Goal: Task Accomplishment & Management: Manage account settings

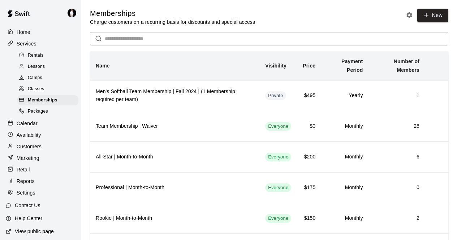
scroll to position [98, 0]
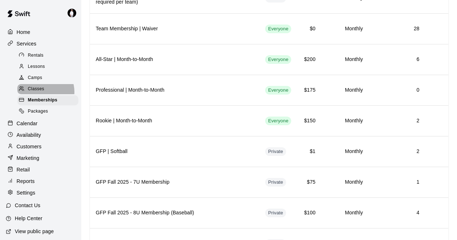
click at [41, 93] on span "Classes" at bounding box center [36, 89] width 16 height 7
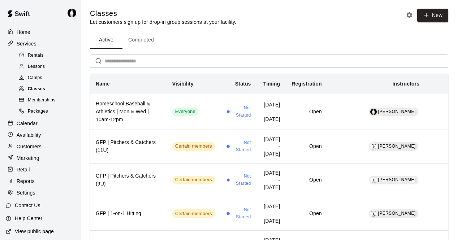
click at [45, 90] on div "Classes" at bounding box center [47, 89] width 61 height 10
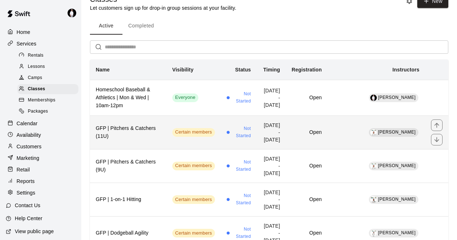
scroll to position [14, 0]
click at [362, 134] on td "[PERSON_NAME]" at bounding box center [377, 132] width 98 height 34
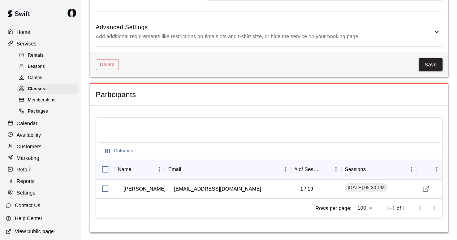
scroll to position [517, 0]
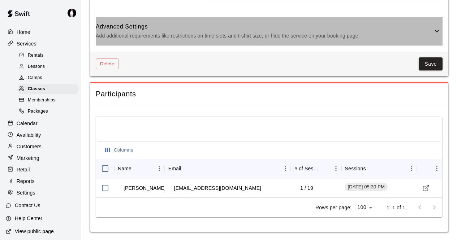
click at [438, 29] on icon at bounding box center [437, 31] width 9 height 9
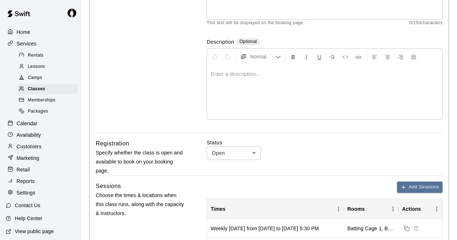
scroll to position [108, 0]
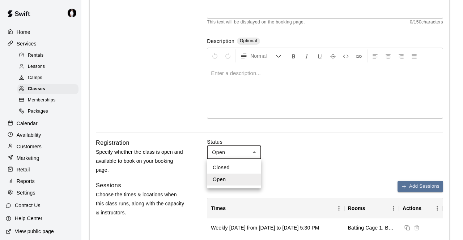
click at [258, 151] on div at bounding box center [231, 120] width 463 height 240
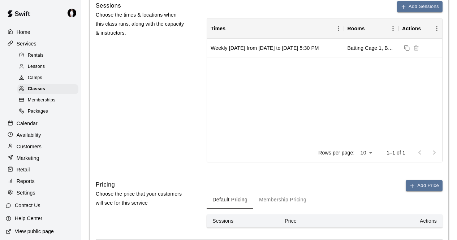
scroll to position [289, 0]
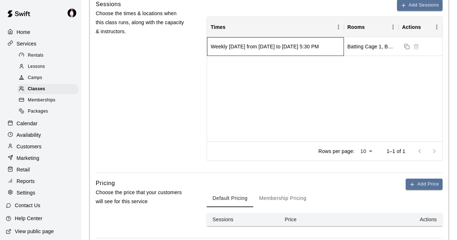
click at [249, 45] on div "Weekly [DATE] from [DATE] to [DATE] 5:30 PM" at bounding box center [265, 46] width 108 height 7
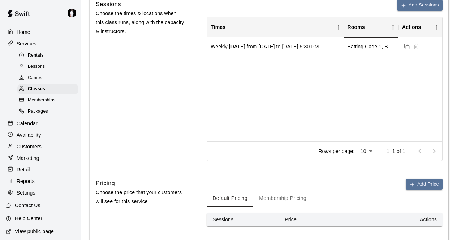
click at [364, 53] on div "Batting Cage 1, Batting Cage 2, Batting Cage 3" at bounding box center [371, 46] width 55 height 19
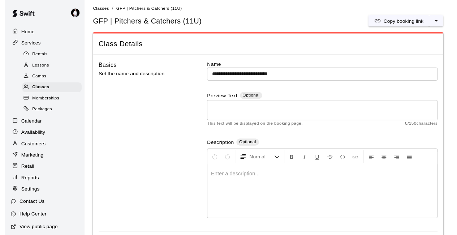
scroll to position [0, 0]
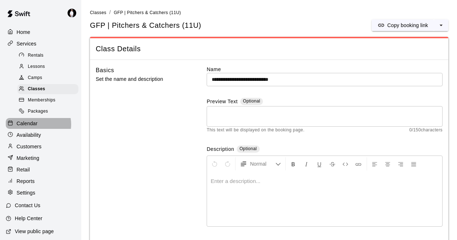
click at [33, 127] on p "Calendar" at bounding box center [27, 123] width 21 height 7
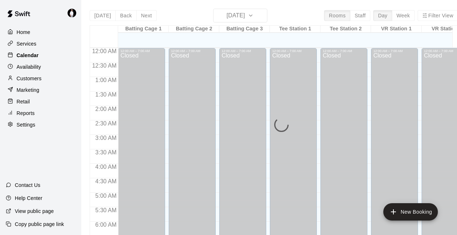
scroll to position [416, 0]
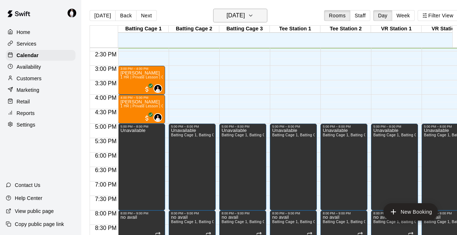
click at [254, 17] on icon "button" at bounding box center [251, 15] width 6 height 9
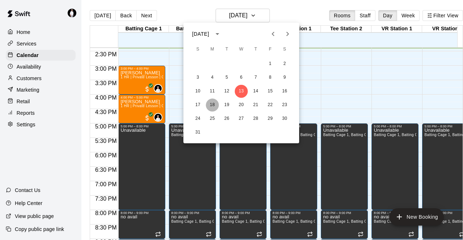
click at [210, 108] on button "18" at bounding box center [212, 105] width 13 height 13
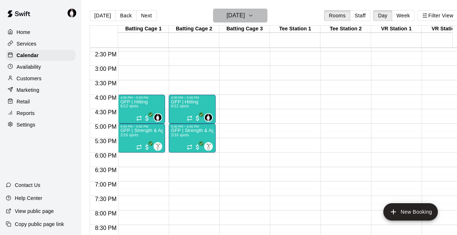
click at [254, 17] on icon "button" at bounding box center [251, 15] width 6 height 9
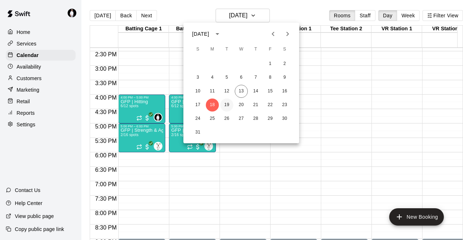
click at [228, 103] on button "19" at bounding box center [226, 105] width 13 height 13
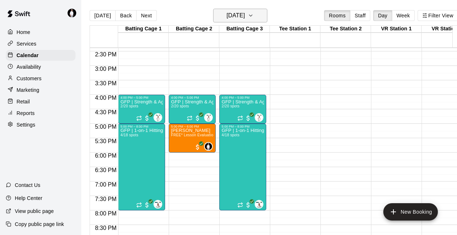
click at [259, 16] on button "[DATE]" at bounding box center [240, 16] width 54 height 14
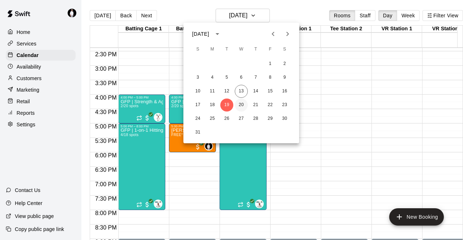
click at [243, 104] on button "20" at bounding box center [241, 105] width 13 height 13
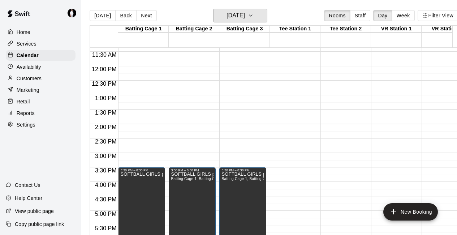
scroll to position [330, 0]
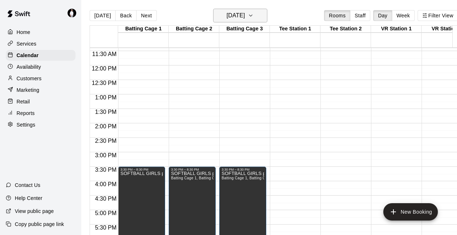
click at [263, 16] on button "[DATE]" at bounding box center [240, 16] width 54 height 14
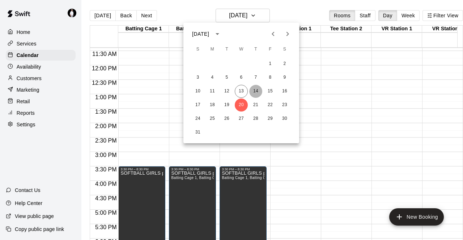
click at [256, 91] on button "14" at bounding box center [255, 91] width 13 height 13
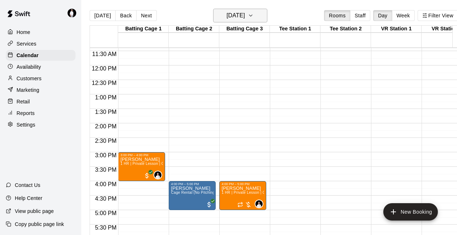
click at [254, 18] on icon "button" at bounding box center [251, 15] width 6 height 9
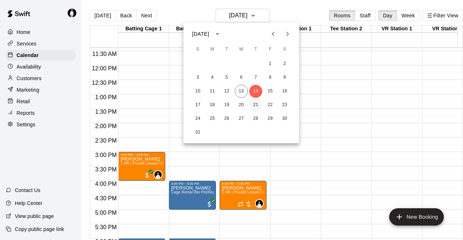
click at [253, 105] on button "21" at bounding box center [255, 105] width 13 height 13
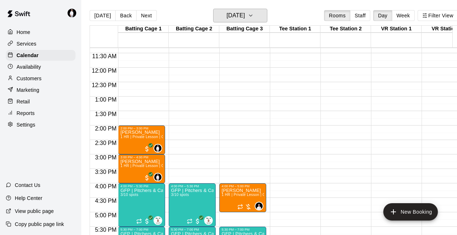
scroll to position [327, 0]
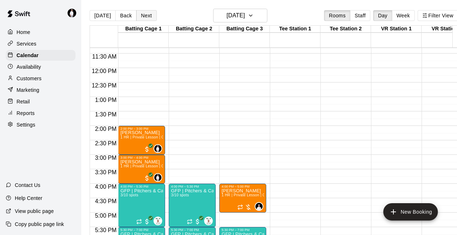
click at [143, 14] on button "Next" at bounding box center [146, 15] width 20 height 11
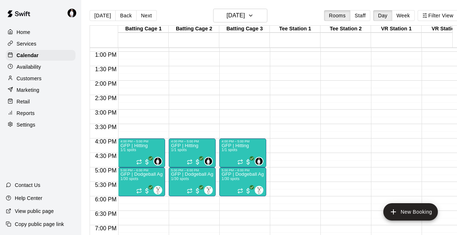
scroll to position [389, 0]
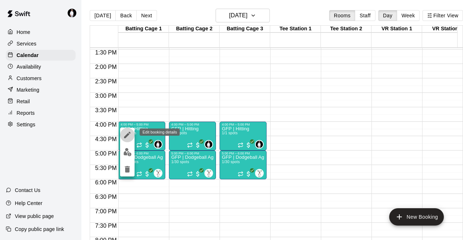
click at [129, 133] on icon "edit" at bounding box center [127, 135] width 7 height 7
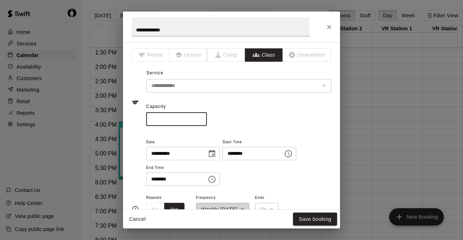
click at [167, 119] on input "*" at bounding box center [176, 119] width 61 height 13
click at [207, 116] on input "*" at bounding box center [176, 119] width 61 height 13
click at [207, 118] on input "**" at bounding box center [176, 119] width 61 height 13
type input "**"
click at [207, 122] on input "**" at bounding box center [176, 119] width 61 height 13
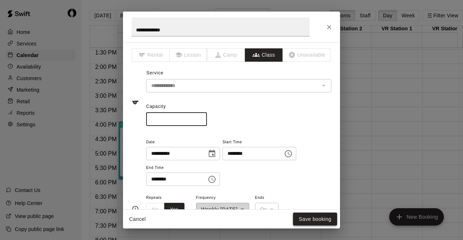
click at [314, 218] on button "Save booking" at bounding box center [315, 219] width 44 height 13
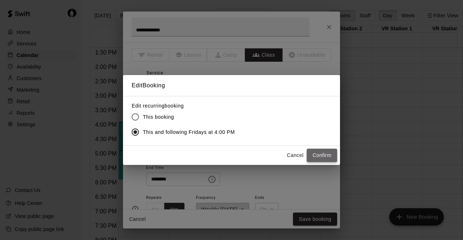
click at [320, 155] on button "Confirm" at bounding box center [321, 155] width 30 height 13
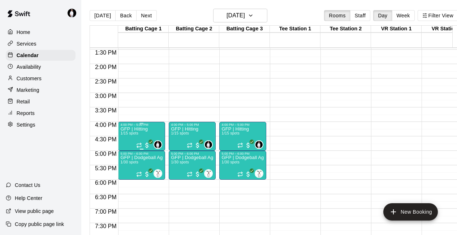
click at [138, 129] on p "GFP | Hitting" at bounding box center [133, 129] width 27 height 0
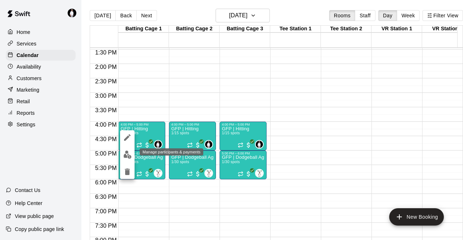
click at [128, 157] on img "edit" at bounding box center [127, 155] width 8 height 8
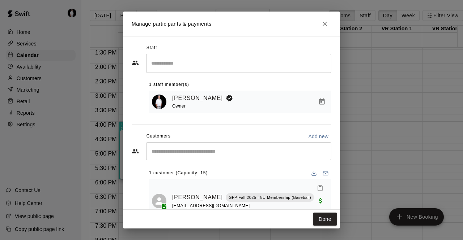
click at [197, 155] on input "Start typing to search customers..." at bounding box center [238, 151] width 179 height 7
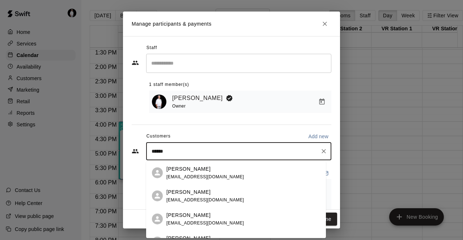
type input "*******"
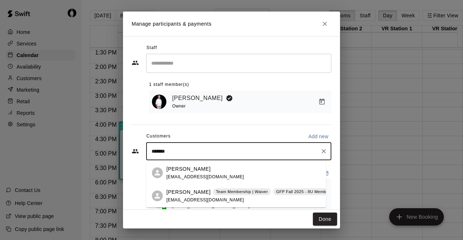
click at [188, 197] on div "[PERSON_NAME] Team Membership | Waiver GFP Fall 2025 - 8U Membership (Softball)…" at bounding box center [262, 196] width 193 height 16
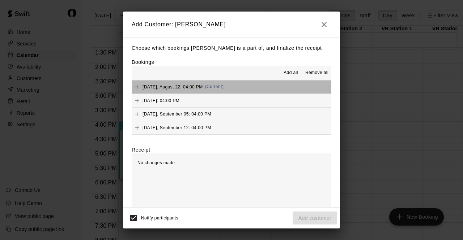
click at [246, 84] on button "[DATE], August 22: 04:00 PM (Current)" at bounding box center [231, 87] width 199 height 13
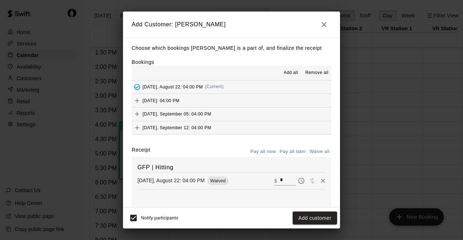
drag, startPoint x: 307, startPoint y: 215, endPoint x: 301, endPoint y: 215, distance: 6.1
click at [301, 215] on button "Add customer" at bounding box center [314, 218] width 44 height 13
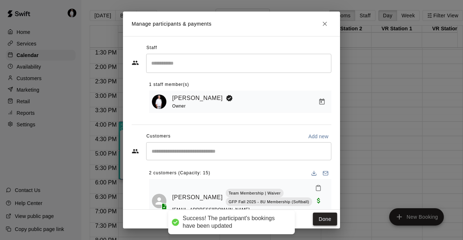
click at [325, 219] on button "Done" at bounding box center [325, 219] width 24 height 13
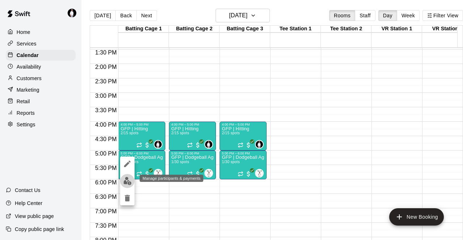
click at [129, 179] on img "edit" at bounding box center [127, 181] width 8 height 8
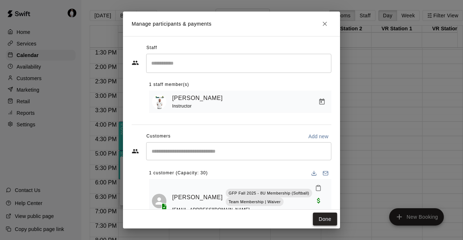
click at [326, 220] on button "Done" at bounding box center [325, 219] width 24 height 13
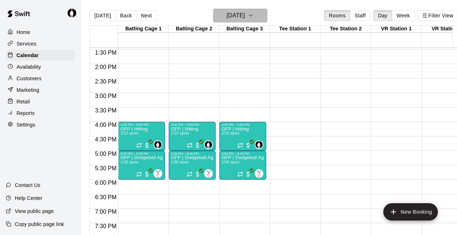
click at [254, 13] on icon "button" at bounding box center [251, 15] width 6 height 9
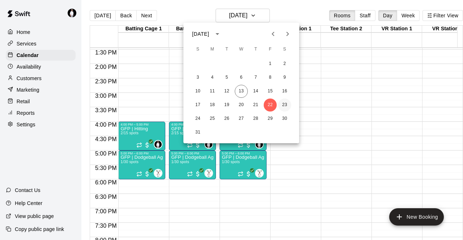
click at [284, 103] on button "23" at bounding box center [284, 105] width 13 height 13
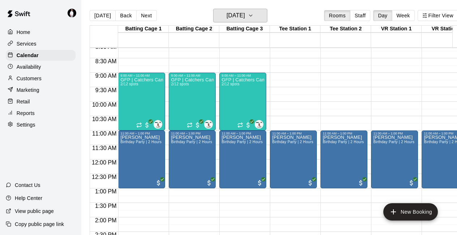
scroll to position [235, 0]
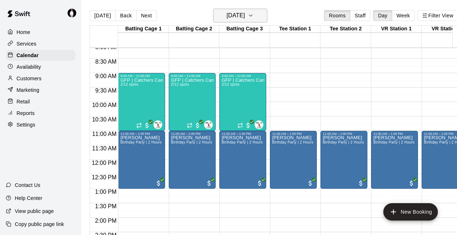
click at [260, 17] on button "[DATE]" at bounding box center [240, 16] width 54 height 14
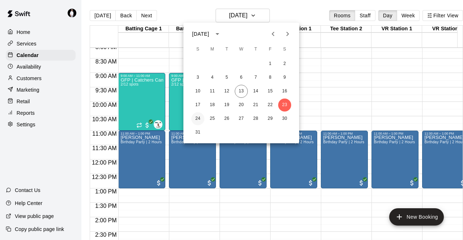
click at [200, 117] on button "24" at bounding box center [197, 118] width 13 height 13
